Goal: Task Accomplishment & Management: Complete application form

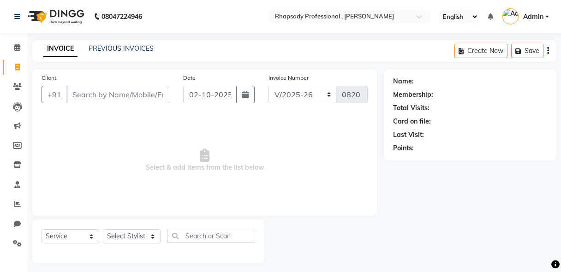
select select "8581"
select select "service"
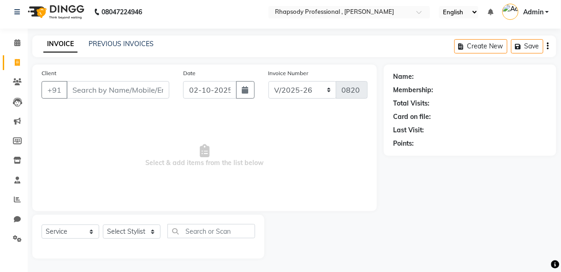
click at [136, 95] on input "Client" at bounding box center [117, 90] width 103 height 18
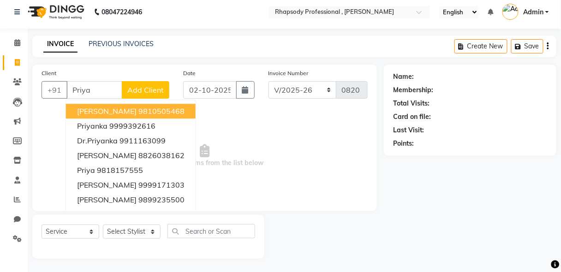
click at [139, 110] on ngb-highlight "9810505468" at bounding box center [162, 111] width 46 height 9
type input "9810505468"
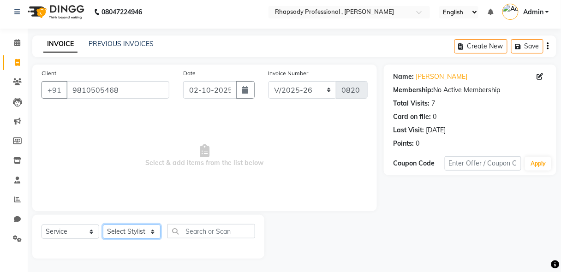
click at [133, 235] on select "Select Stylist [PERSON_NAME] [PERSON_NAME] Manager [PERSON_NAME] [PERSON_NAME] …" at bounding box center [132, 232] width 58 height 14
select select "85669"
click at [103, 225] on select "Select Stylist [PERSON_NAME] [PERSON_NAME] Manager [PERSON_NAME] [PERSON_NAME] …" at bounding box center [132, 232] width 58 height 14
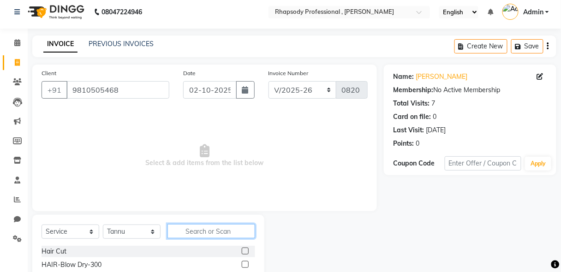
click at [197, 231] on input "text" at bounding box center [212, 231] width 88 height 14
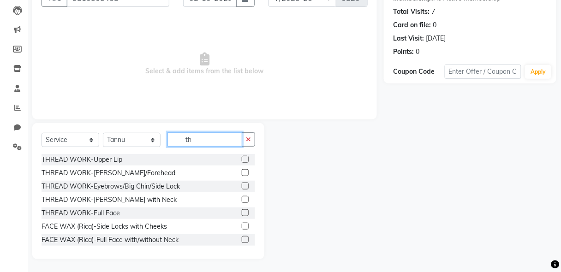
type input "th"
click at [242, 187] on label at bounding box center [245, 186] width 7 height 7
click at [242, 187] on input "checkbox" at bounding box center [245, 187] width 6 height 6
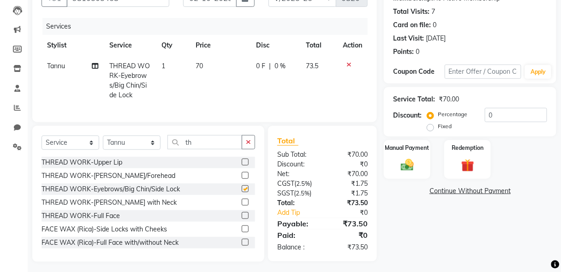
checkbox input "false"
click at [253, 145] on button "button" at bounding box center [248, 142] width 13 height 14
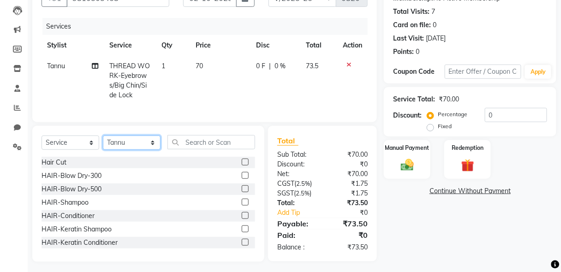
click at [136, 148] on select "Select Stylist [PERSON_NAME] [PERSON_NAME] Manager [PERSON_NAME] [PERSON_NAME] …" at bounding box center [132, 143] width 58 height 14
select select "85671"
click at [103, 141] on select "Select Stylist [PERSON_NAME] [PERSON_NAME] Manager [PERSON_NAME] [PERSON_NAME] …" at bounding box center [132, 143] width 58 height 14
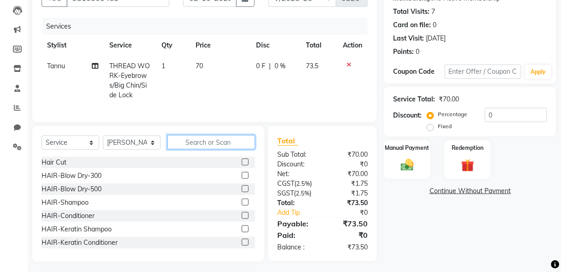
click at [231, 145] on input "text" at bounding box center [212, 142] width 88 height 14
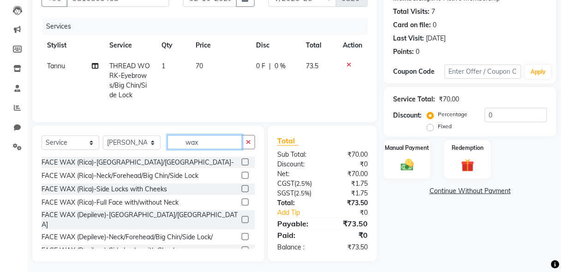
scroll to position [80, 0]
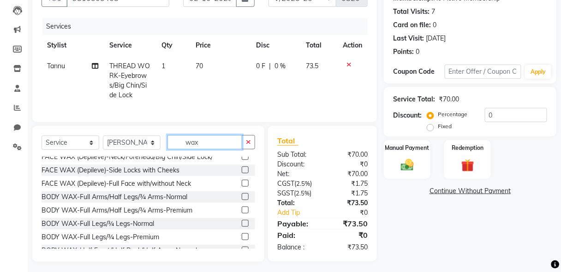
type input "wax"
click at [242, 207] on label at bounding box center [245, 210] width 7 height 7
click at [242, 208] on input "checkbox" at bounding box center [245, 211] width 6 height 6
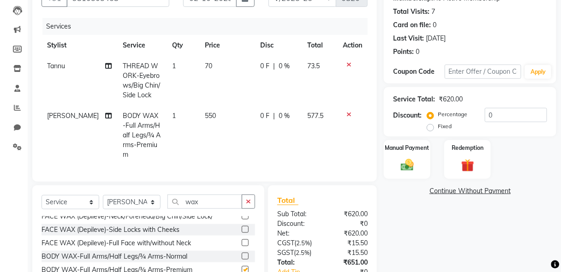
checkbox input "false"
click at [417, 166] on img at bounding box center [408, 165] width 22 height 16
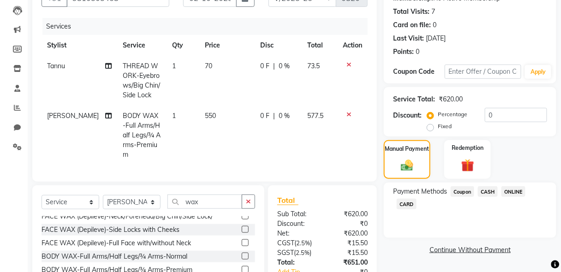
click at [494, 193] on span "CASH" at bounding box center [488, 192] width 20 height 11
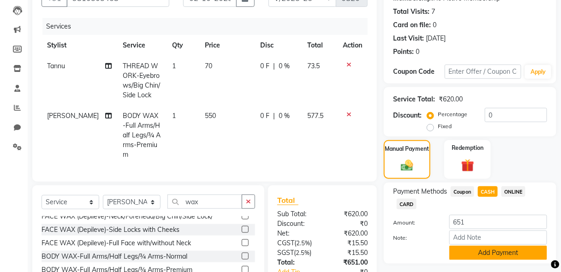
click at [518, 255] on button "Add Payment" at bounding box center [499, 253] width 98 height 14
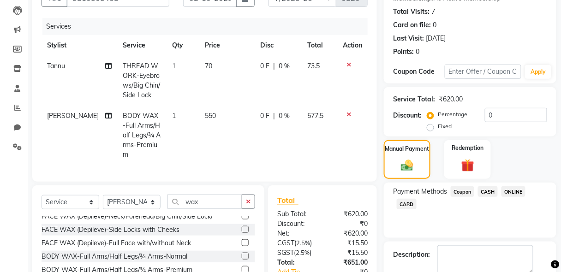
scroll to position [187, 0]
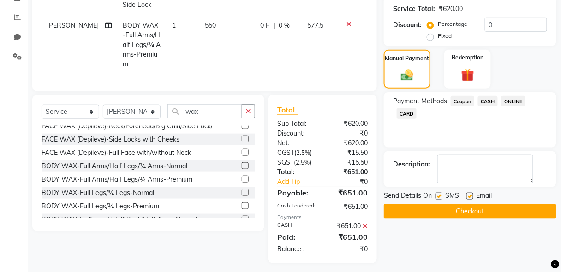
click at [482, 211] on button "Checkout" at bounding box center [470, 212] width 173 height 14
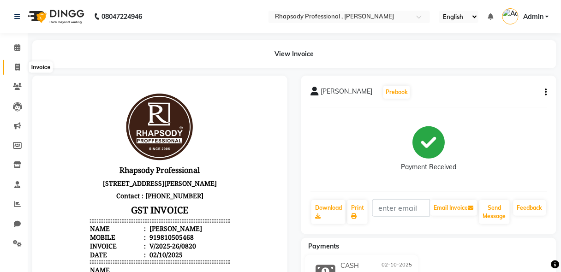
click at [16, 70] on icon at bounding box center [17, 67] width 5 height 7
select select "service"
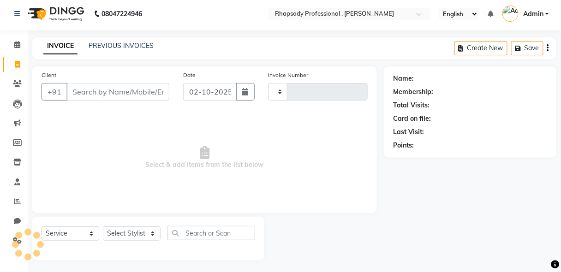
type input "0821"
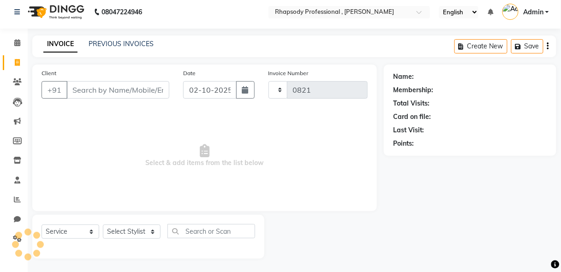
select select "8581"
click at [101, 97] on input "Client" at bounding box center [117, 90] width 103 height 18
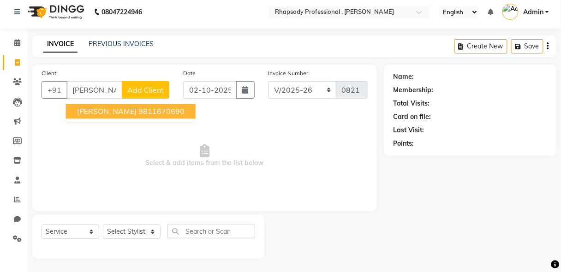
click at [104, 113] on span "[PERSON_NAME]" at bounding box center [107, 111] width 60 height 9
type input "9811670690"
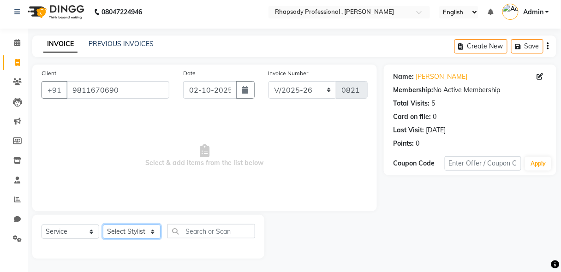
click at [138, 235] on select "Select Stylist [PERSON_NAME] [PERSON_NAME] Manager [PERSON_NAME] [PERSON_NAME] …" at bounding box center [132, 232] width 58 height 14
select select "85665"
click at [103, 225] on select "Select Stylist [PERSON_NAME] [PERSON_NAME] Manager [PERSON_NAME] [PERSON_NAME] …" at bounding box center [132, 232] width 58 height 14
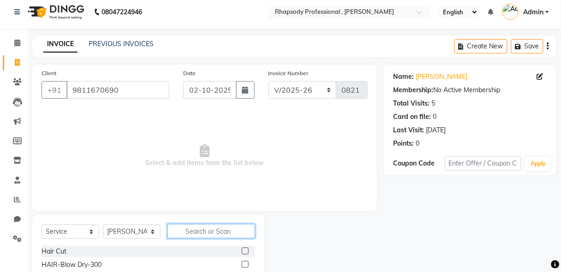
click at [201, 232] on input "text" at bounding box center [212, 231] width 88 height 14
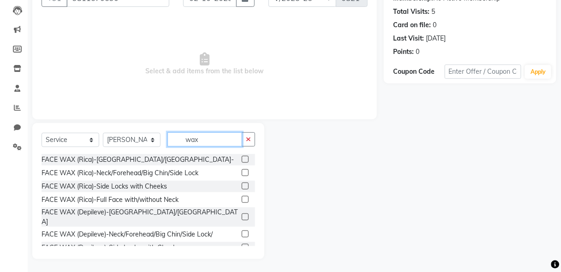
scroll to position [80, 0]
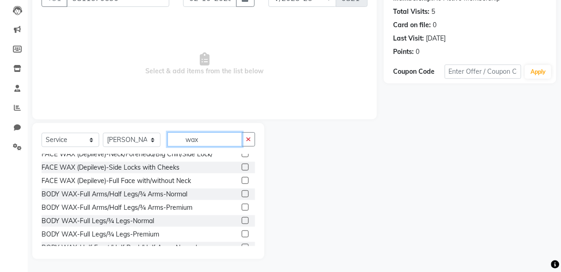
type input "wax"
click at [242, 191] on label at bounding box center [245, 194] width 7 height 7
click at [242, 192] on input "checkbox" at bounding box center [245, 195] width 6 height 6
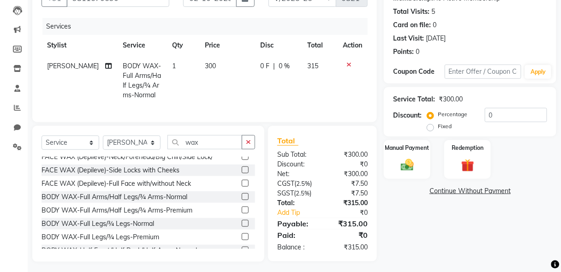
click at [242, 193] on label at bounding box center [245, 196] width 7 height 7
click at [242, 194] on input "checkbox" at bounding box center [245, 197] width 6 height 6
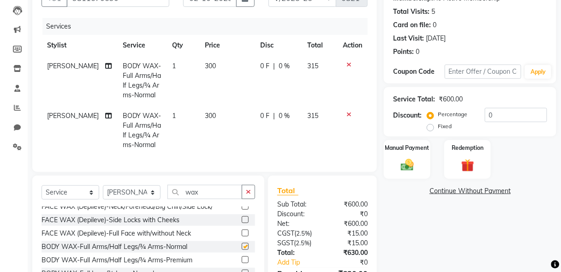
checkbox input "false"
click at [247, 194] on icon "button" at bounding box center [248, 192] width 5 height 6
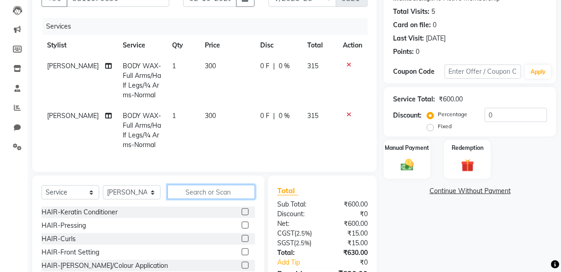
scroll to position [536, 0]
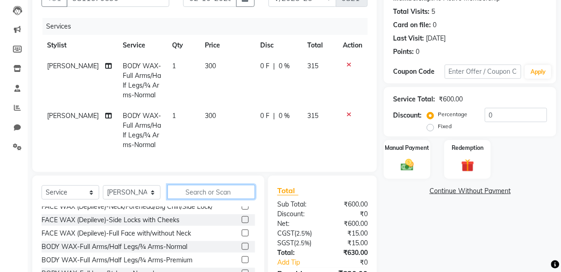
click at [223, 198] on input "text" at bounding box center [212, 192] width 88 height 14
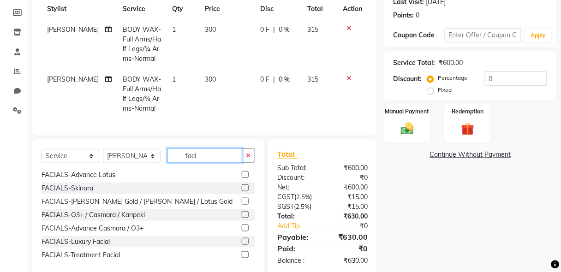
scroll to position [155, 0]
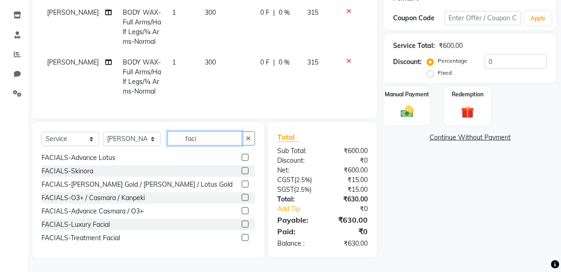
type input "faci"
click at [242, 186] on label at bounding box center [245, 184] width 7 height 7
click at [242, 186] on input "checkbox" at bounding box center [245, 185] width 6 height 6
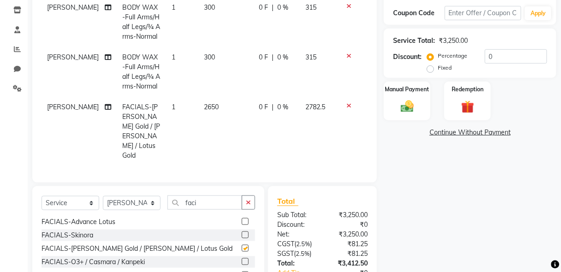
checkbox input "false"
click at [249, 199] on icon "button" at bounding box center [248, 202] width 5 height 6
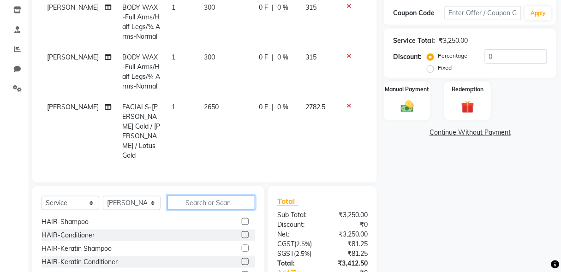
click at [230, 204] on input "text" at bounding box center [212, 203] width 88 height 14
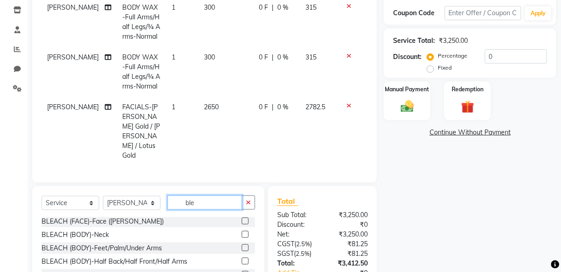
scroll to position [14, 0]
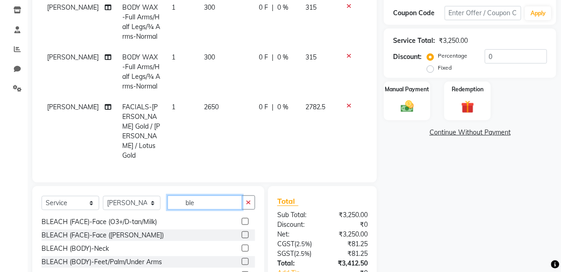
type input "ble"
click at [242, 218] on label at bounding box center [245, 221] width 7 height 7
click at [242, 219] on input "checkbox" at bounding box center [245, 222] width 6 height 6
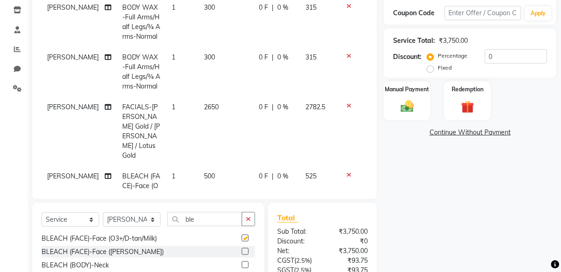
checkbox input "false"
click at [242, 216] on button "button" at bounding box center [248, 219] width 13 height 14
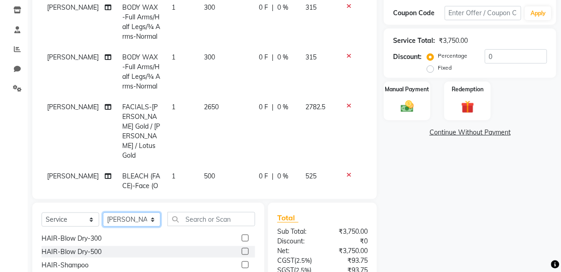
click at [126, 217] on select "Select Stylist [PERSON_NAME] [PERSON_NAME] Manager [PERSON_NAME] [PERSON_NAME] …" at bounding box center [132, 220] width 58 height 14
select select "85674"
click at [103, 213] on select "Select Stylist [PERSON_NAME] [PERSON_NAME] Manager [PERSON_NAME] [PERSON_NAME] …" at bounding box center [132, 220] width 58 height 14
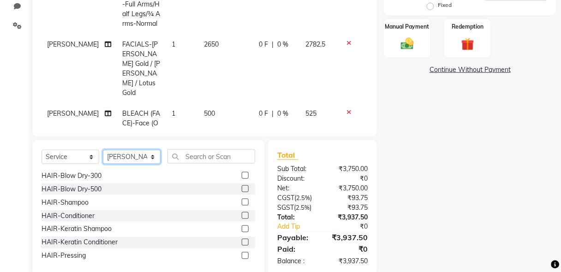
scroll to position [235, 0]
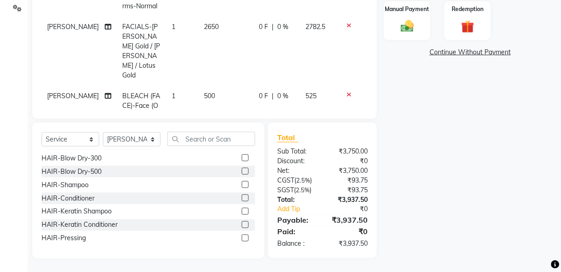
click at [242, 183] on label at bounding box center [245, 184] width 7 height 7
click at [242, 183] on input "checkbox" at bounding box center [245, 185] width 6 height 6
checkbox input "false"
click at [133, 140] on select "Select Stylist [PERSON_NAME] [PERSON_NAME] Manager [PERSON_NAME] [PERSON_NAME] …" at bounding box center [132, 140] width 58 height 14
select select "85672"
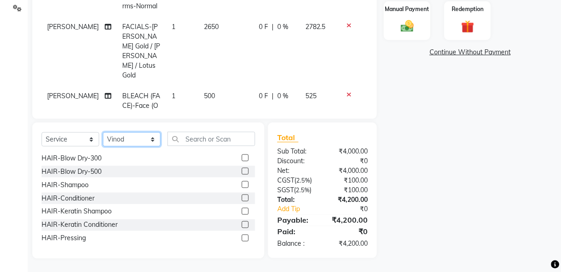
click at [103, 133] on select "Select Stylist [PERSON_NAME] [PERSON_NAME] Manager [PERSON_NAME] [PERSON_NAME] …" at bounding box center [132, 140] width 58 height 14
click at [222, 141] on input "text" at bounding box center [212, 139] width 88 height 14
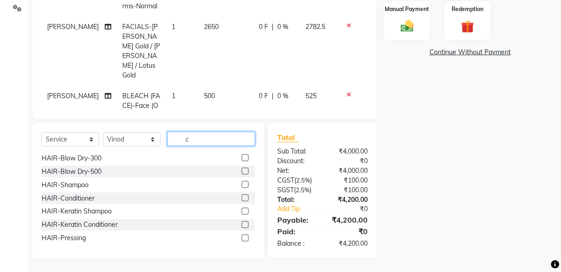
scroll to position [0, 0]
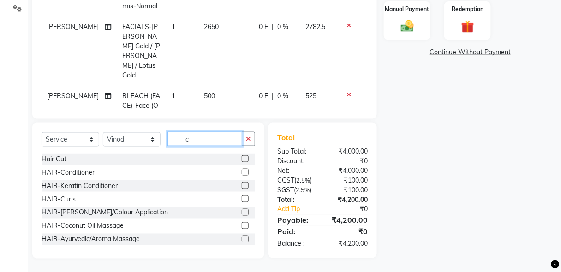
type input "c"
click at [242, 160] on label at bounding box center [245, 159] width 7 height 7
click at [242, 160] on input "checkbox" at bounding box center [245, 160] width 6 height 6
checkbox input "false"
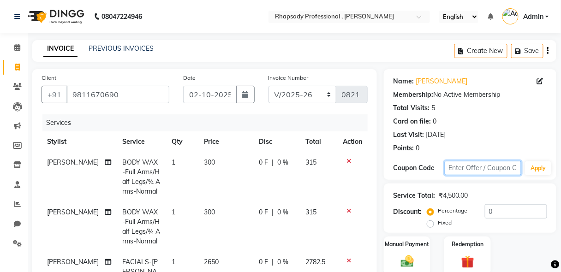
click at [455, 169] on input "text" at bounding box center [483, 168] width 77 height 14
type input "Diwali25"
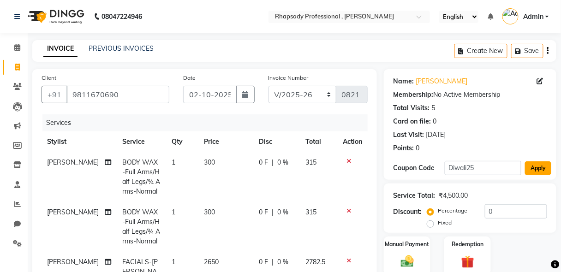
click at [535, 171] on button "Apply" at bounding box center [538, 169] width 26 height 14
type input "25"
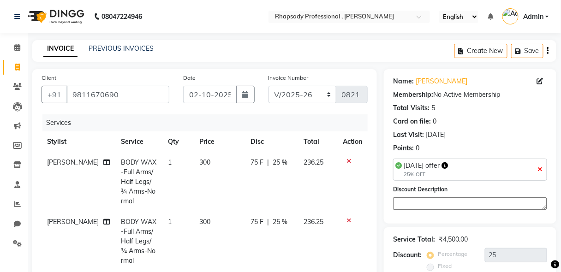
scroll to position [235, 0]
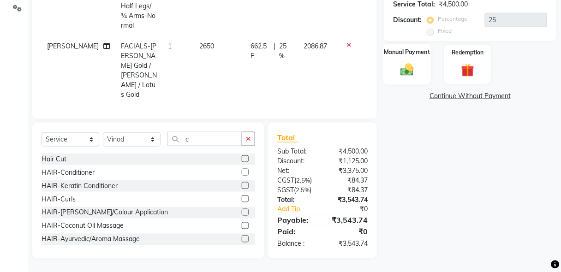
click at [407, 76] on img at bounding box center [408, 70] width 22 height 16
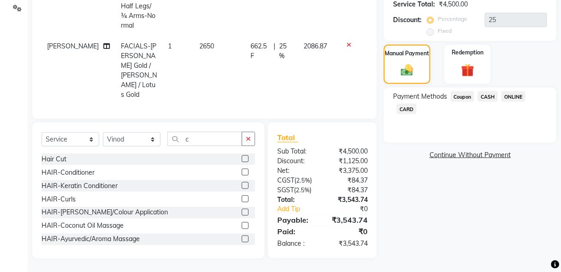
click at [489, 95] on span "CASH" at bounding box center [488, 96] width 20 height 11
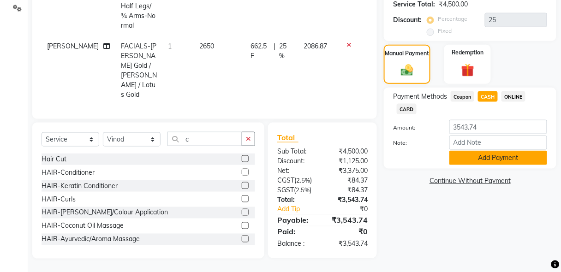
click at [506, 157] on button "Add Payment" at bounding box center [499, 158] width 98 height 14
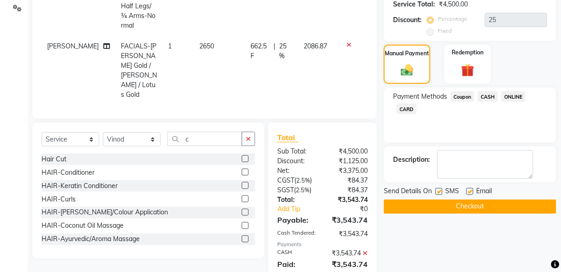
click at [467, 205] on button "Checkout" at bounding box center [470, 207] width 173 height 14
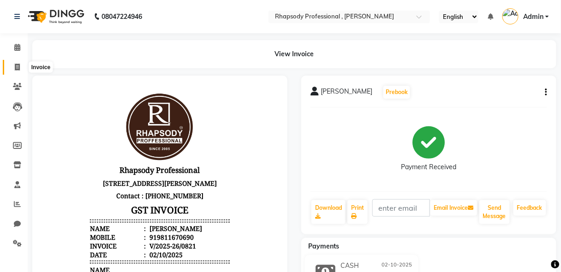
click at [15, 69] on icon at bounding box center [17, 67] width 5 height 7
select select "service"
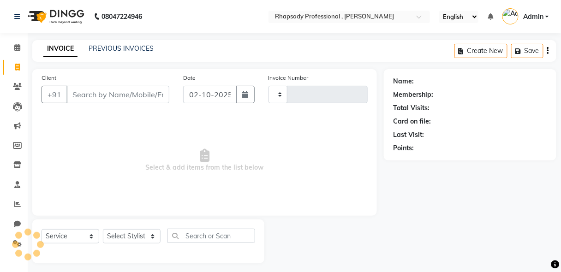
scroll to position [5, 0]
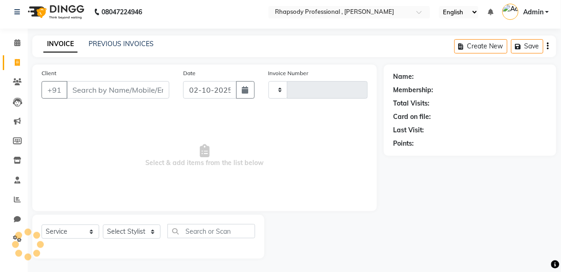
type input "0822"
select select "8581"
